Goal: Information Seeking & Learning: Learn about a topic

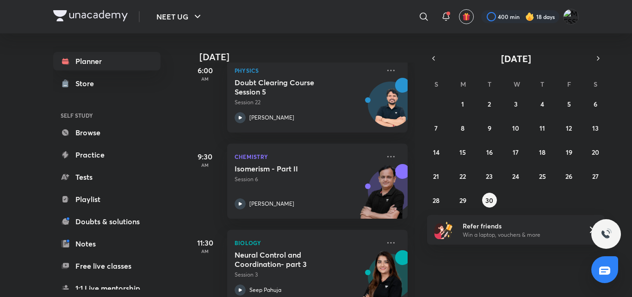
scroll to position [146, 0]
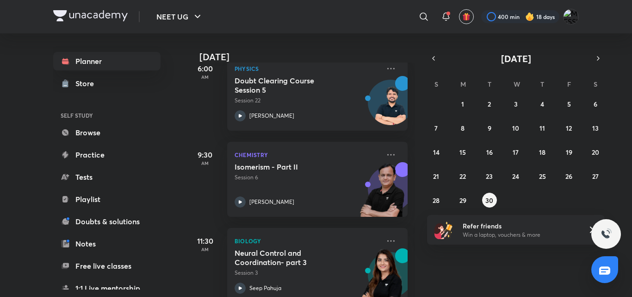
click at [278, 178] on p "Session 6" at bounding box center [307, 177] width 145 height 8
